Goal: Information Seeking & Learning: Learn about a topic

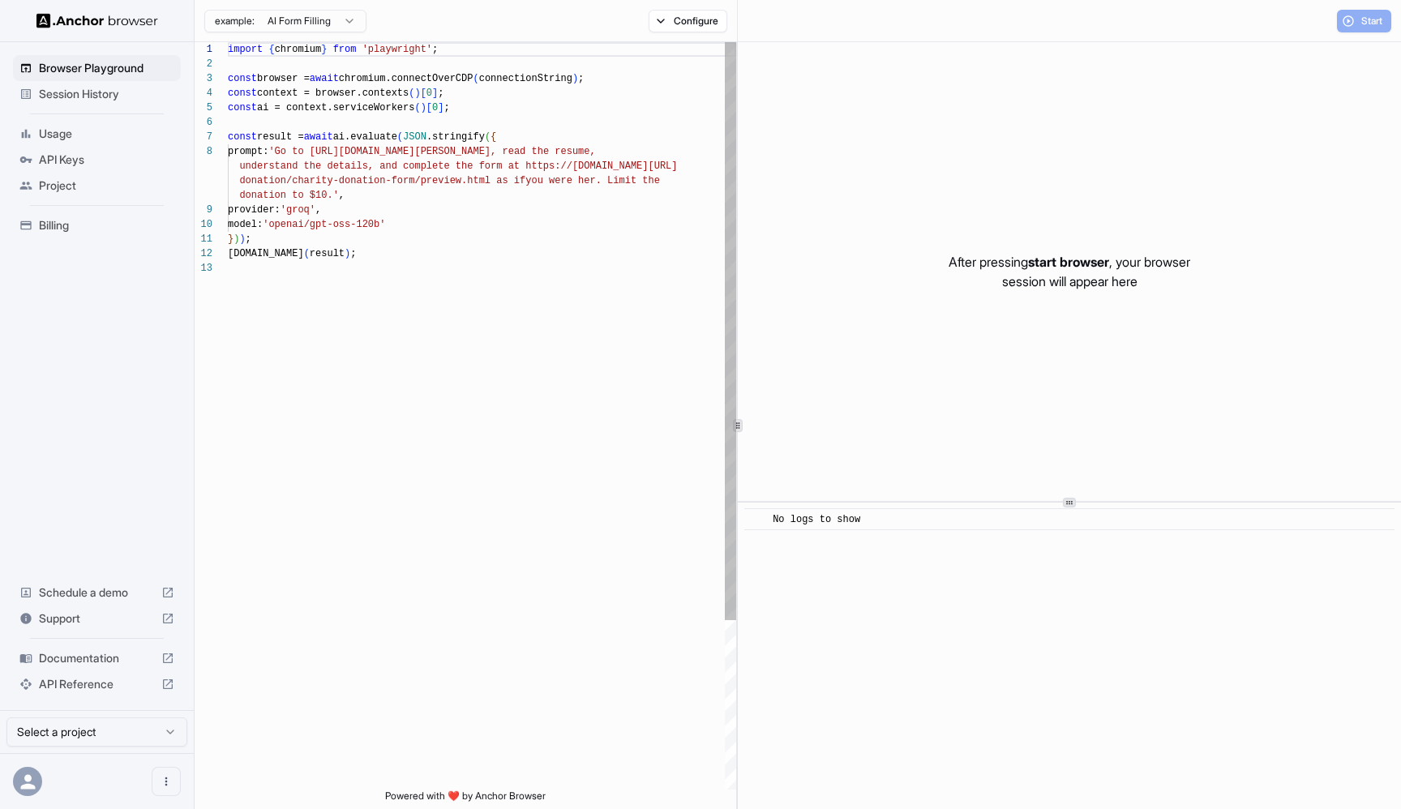
scroll to position [102, 0]
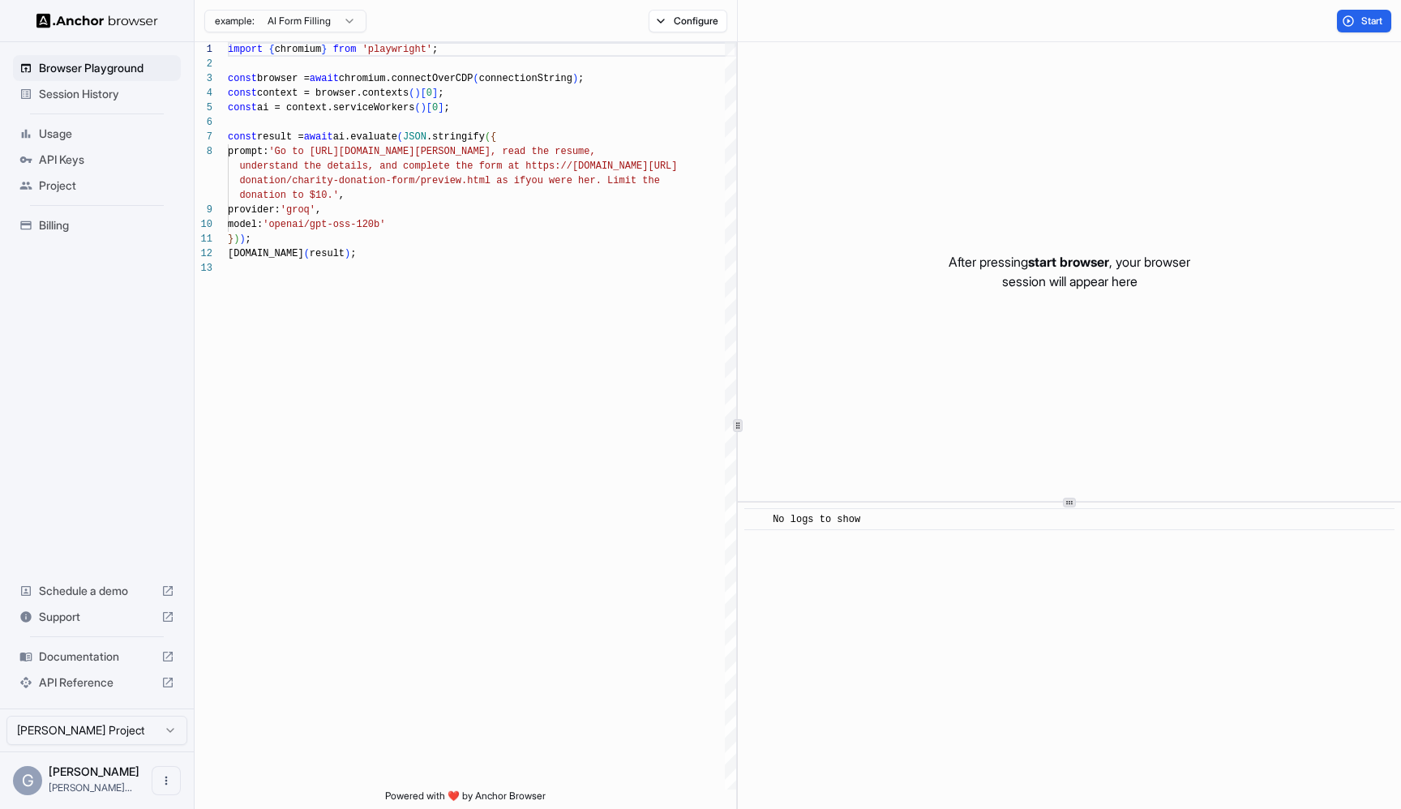
click at [80, 653] on span "Documentation" at bounding box center [97, 657] width 116 height 16
